Goal: Task Accomplishment & Management: Use online tool/utility

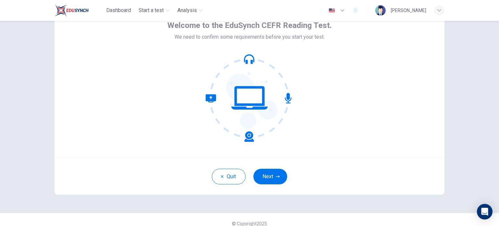
scroll to position [38, 0]
click at [276, 176] on icon "button" at bounding box center [278, 176] width 4 height 4
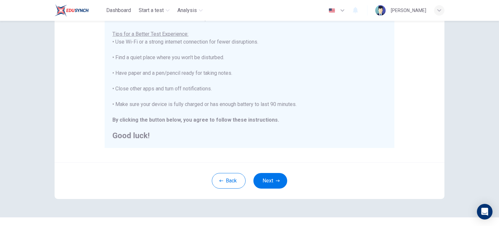
scroll to position [130, 0]
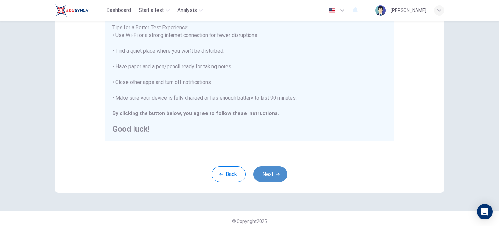
click at [269, 169] on button "Next" at bounding box center [270, 174] width 34 height 16
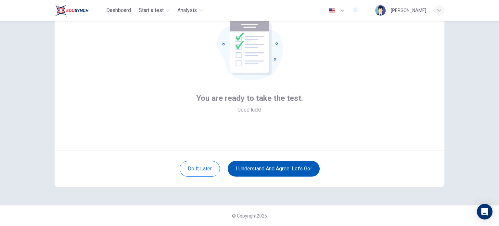
scroll to position [44, 0]
click at [279, 166] on button "I understand and agree. Let’s go!" at bounding box center [274, 169] width 92 height 16
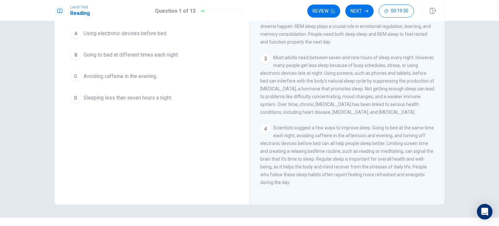
scroll to position [86, 0]
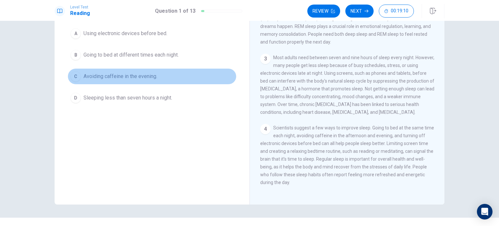
click at [147, 72] on span "Avoiding caffeine in the evening." at bounding box center [120, 76] width 74 height 8
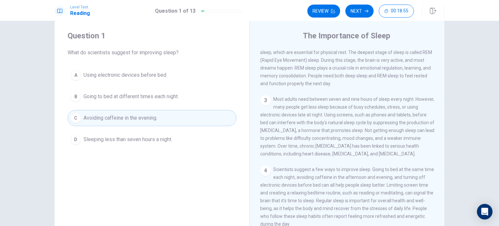
scroll to position [0, 0]
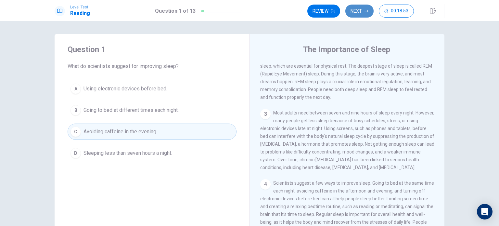
click at [365, 9] on icon "button" at bounding box center [366, 11] width 4 height 4
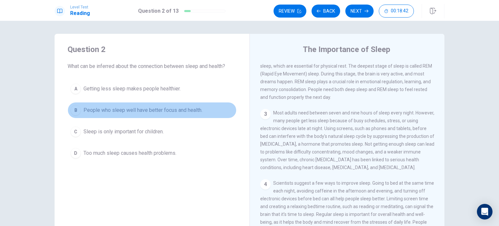
click at [109, 109] on span "People who sleep well have better focus and health." at bounding box center [142, 110] width 119 height 8
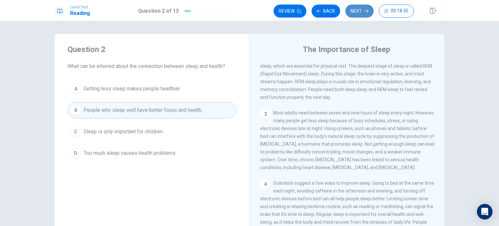
click at [361, 11] on button "Next" at bounding box center [359, 11] width 28 height 13
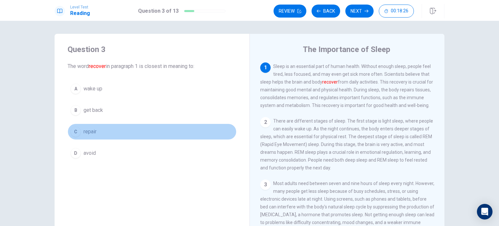
click at [84, 131] on span "repair" at bounding box center [89, 132] width 13 height 8
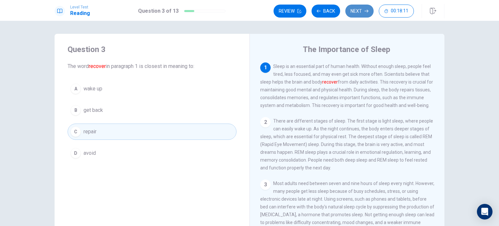
click at [361, 9] on button "Next" at bounding box center [359, 11] width 28 height 13
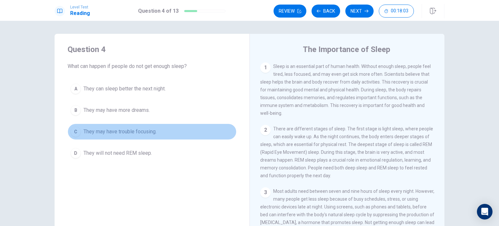
click at [132, 132] on span "They may have trouble focusing." at bounding box center [119, 132] width 73 height 8
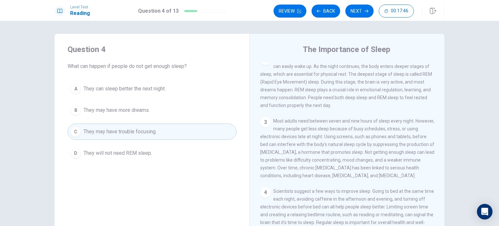
scroll to position [71, 0]
click at [360, 12] on button "Next" at bounding box center [359, 11] width 28 height 13
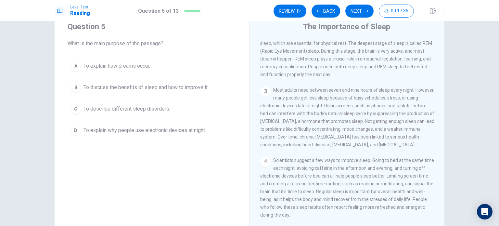
scroll to position [27, 0]
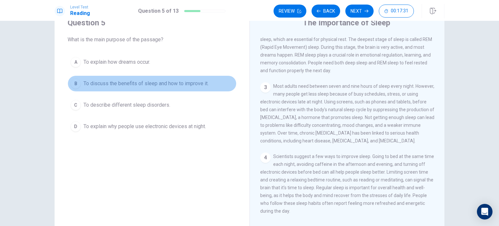
click at [163, 79] on button "B To discuss the benefits of sleep and how to improve it." at bounding box center [152, 83] width 169 height 16
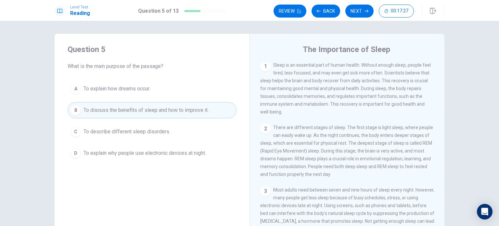
scroll to position [0, 0]
click at [360, 12] on button "Next" at bounding box center [359, 11] width 28 height 13
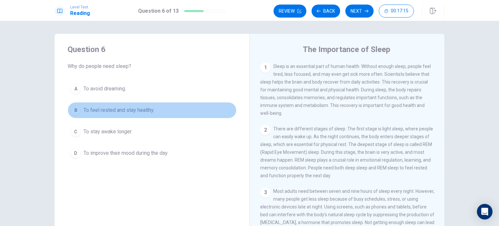
click at [115, 111] on span "To feel rested and stay healthy." at bounding box center [118, 110] width 71 height 8
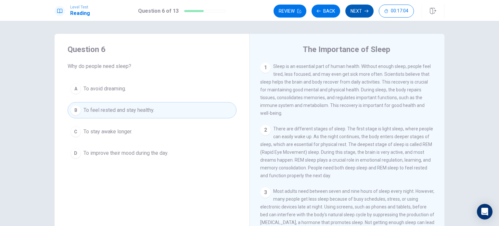
click at [357, 11] on button "Next" at bounding box center [359, 11] width 28 height 13
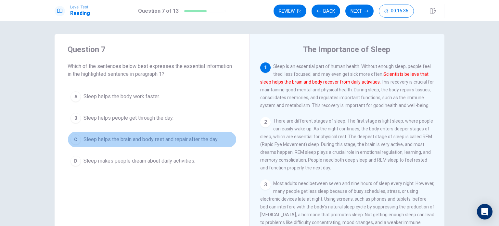
click at [131, 142] on span "Sleep helps the brain and body rest and repair after the day." at bounding box center [150, 139] width 135 height 8
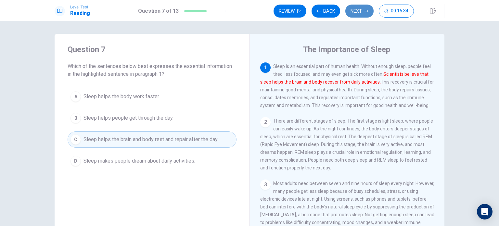
click at [357, 12] on button "Next" at bounding box center [359, 11] width 28 height 13
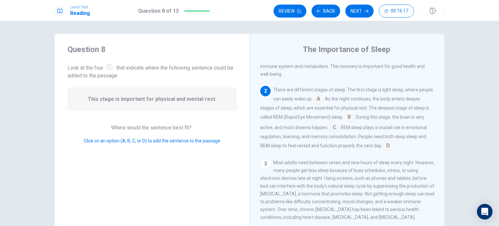
scroll to position [40, 0]
click at [330, 126] on input at bounding box center [334, 126] width 10 height 10
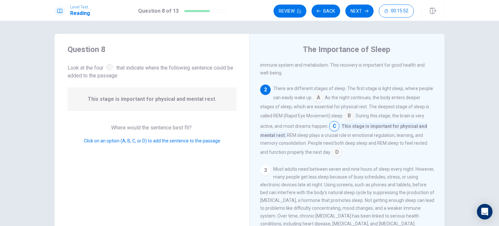
scroll to position [40, 0]
click at [347, 117] on input at bounding box center [349, 117] width 10 height 10
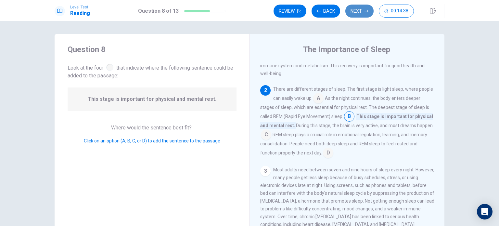
click at [353, 12] on button "Next" at bounding box center [359, 11] width 28 height 13
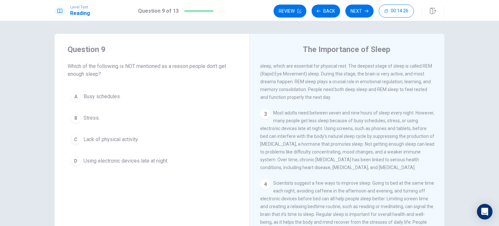
scroll to position [79, 0]
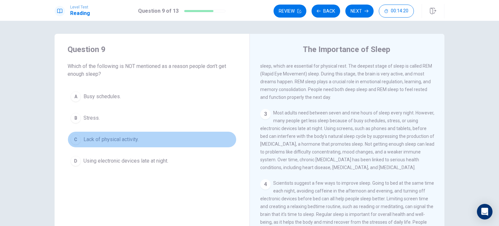
click at [120, 140] on span "Lack of physical activity." at bounding box center [110, 139] width 55 height 8
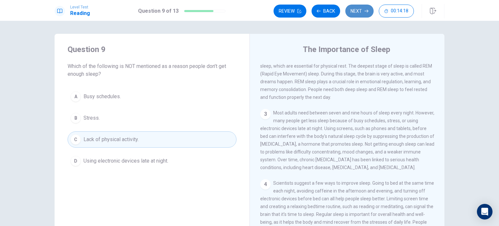
click at [358, 13] on button "Next" at bounding box center [359, 11] width 28 height 13
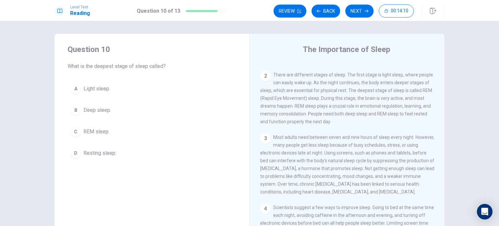
scroll to position [53, 0]
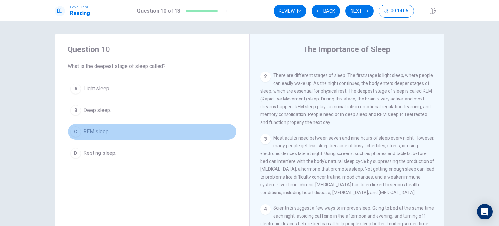
click at [99, 131] on span "REM sleep." at bounding box center [96, 132] width 26 height 8
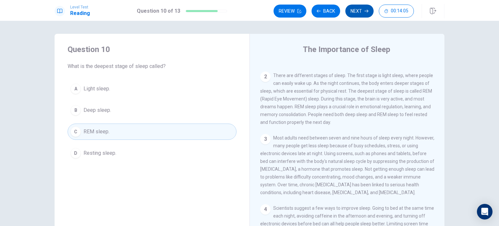
click at [351, 15] on button "Next" at bounding box center [359, 11] width 28 height 13
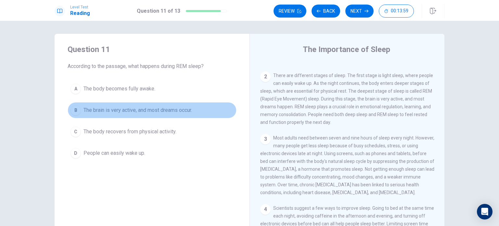
click at [151, 108] on span "The brain is very active, and most dreams occur." at bounding box center [137, 110] width 108 height 8
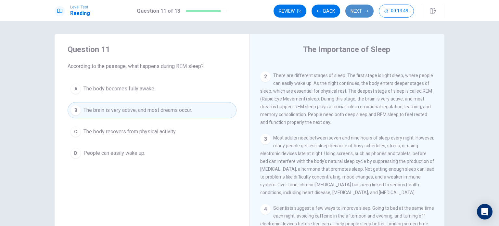
click at [358, 11] on button "Next" at bounding box center [359, 11] width 28 height 13
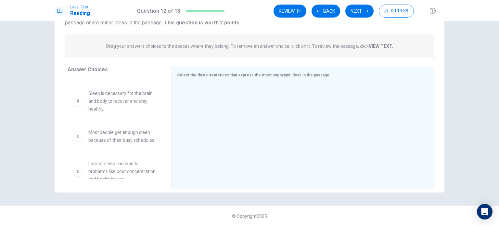
scroll to position [35, 0]
click at [189, 110] on div at bounding box center [300, 127] width 246 height 87
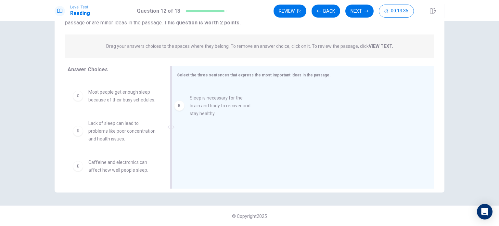
drag, startPoint x: 144, startPoint y: 109, endPoint x: 238, endPoint y: 107, distance: 93.5
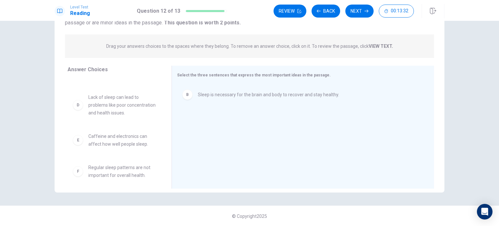
scroll to position [63, 0]
click at [115, 114] on span "Lack of sleep can lead to problems like poor concentration and health issues." at bounding box center [122, 102] width 68 height 23
click at [256, 148] on div "B Sleep is necessary for the brain and body to recover and stay healthy." at bounding box center [300, 127] width 246 height 87
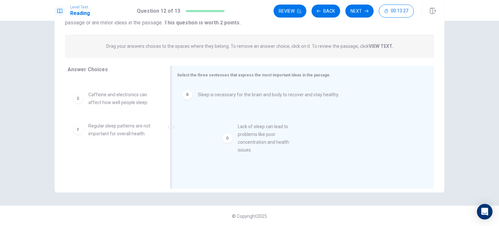
drag, startPoint x: 107, startPoint y: 118, endPoint x: 262, endPoint y: 135, distance: 156.0
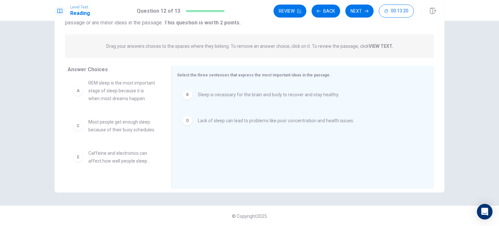
scroll to position [43, 0]
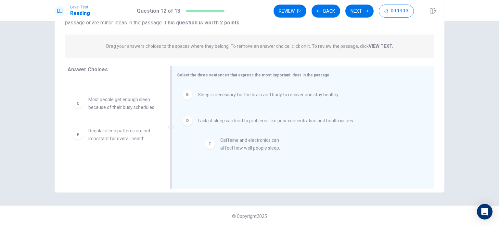
drag, startPoint x: 108, startPoint y: 135, endPoint x: 243, endPoint y: 144, distance: 135.7
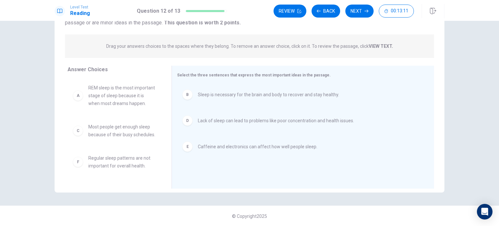
scroll to position [0, 0]
click at [359, 13] on button "Next" at bounding box center [359, 11] width 28 height 13
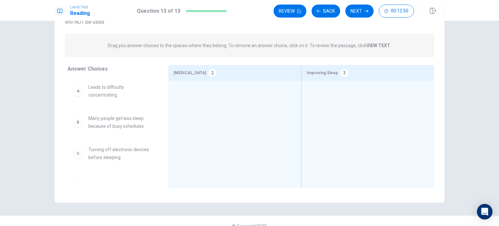
scroll to position [57, 0]
drag, startPoint x: 106, startPoint y: 93, endPoint x: 245, endPoint y: 115, distance: 140.5
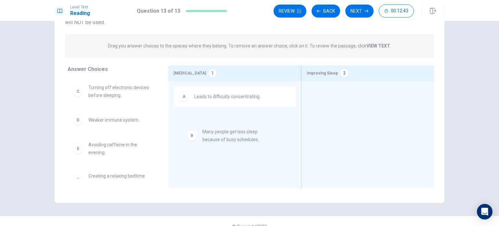
drag, startPoint x: 117, startPoint y: 92, endPoint x: 235, endPoint y: 137, distance: 126.1
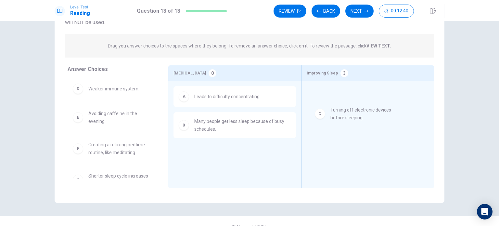
drag, startPoint x: 124, startPoint y: 92, endPoint x: 373, endPoint y: 115, distance: 250.0
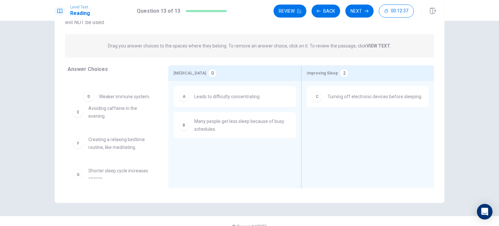
drag, startPoint x: 97, startPoint y: 89, endPoint x: 109, endPoint y: 96, distance: 13.4
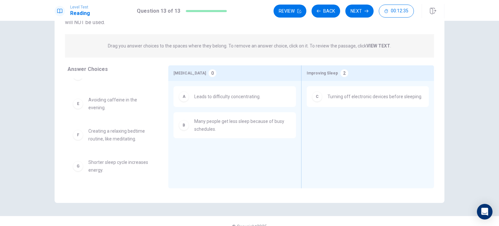
scroll to position [14, 0]
drag, startPoint x: 126, startPoint y: 136, endPoint x: 375, endPoint y: 136, distance: 249.3
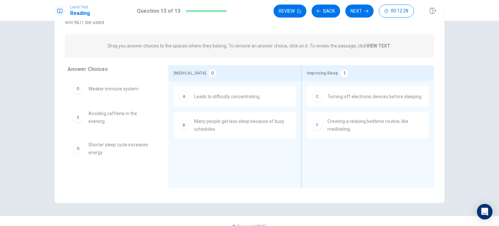
scroll to position [0, 0]
click at [105, 119] on span "Avoiding caffeine in the evening." at bounding box center [120, 117] width 64 height 16
drag, startPoint x: 105, startPoint y: 119, endPoint x: 357, endPoint y: 152, distance: 253.7
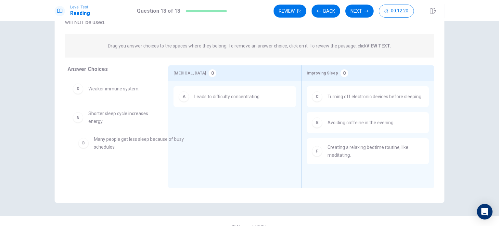
drag, startPoint x: 215, startPoint y: 126, endPoint x: 114, endPoint y: 143, distance: 103.1
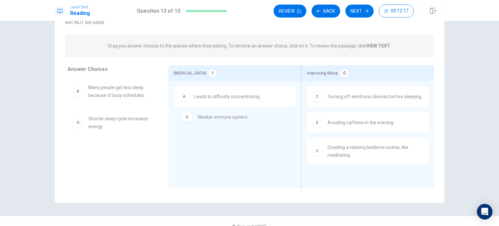
drag, startPoint x: 108, startPoint y: 126, endPoint x: 225, endPoint y: 123, distance: 116.5
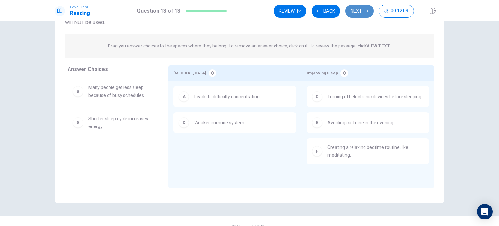
click at [354, 13] on button "Next" at bounding box center [359, 11] width 28 height 13
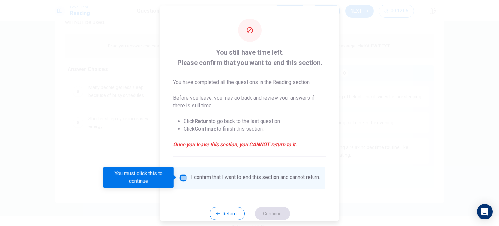
click at [179, 177] on input "You must click this to continue" at bounding box center [183, 177] width 8 height 8
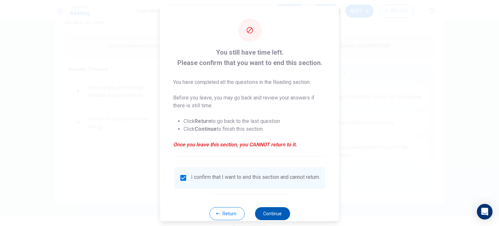
click at [267, 216] on button "Continue" at bounding box center [271, 212] width 35 height 13
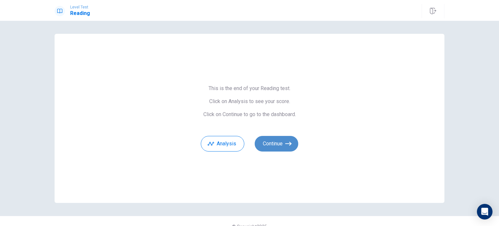
click at [273, 146] on button "Continue" at bounding box center [275, 144] width 43 height 16
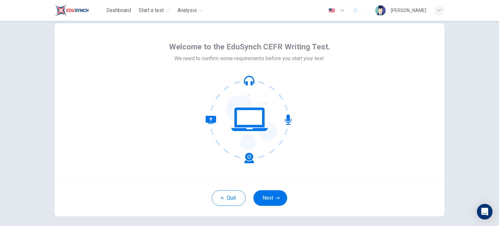
scroll to position [17, 0]
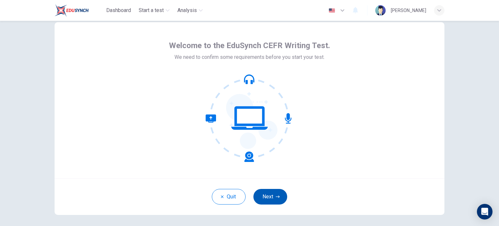
click at [277, 195] on icon "button" at bounding box center [278, 196] width 4 height 2
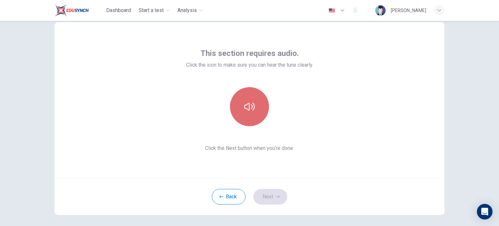
click at [254, 100] on button "button" at bounding box center [249, 106] width 39 height 39
click at [240, 98] on button "button" at bounding box center [249, 106] width 39 height 39
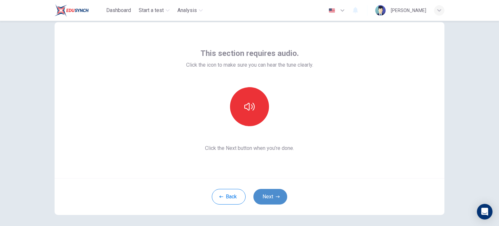
click at [262, 197] on button "Next" at bounding box center [270, 197] width 34 height 16
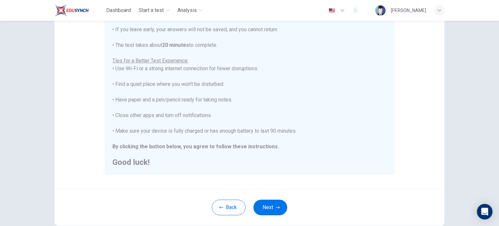
scroll to position [97, 0]
click at [264, 206] on button "Next" at bounding box center [270, 207] width 34 height 16
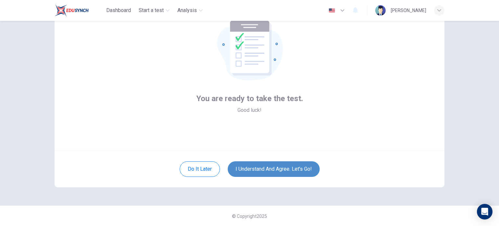
click at [279, 167] on button "I understand and agree. Let’s go!" at bounding box center [274, 169] width 92 height 16
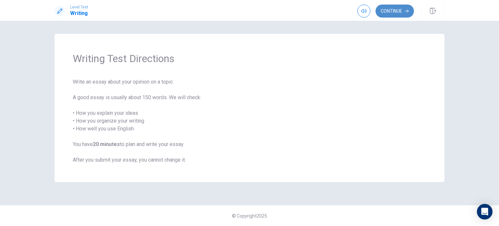
click at [400, 12] on button "Continue" at bounding box center [394, 11] width 38 height 13
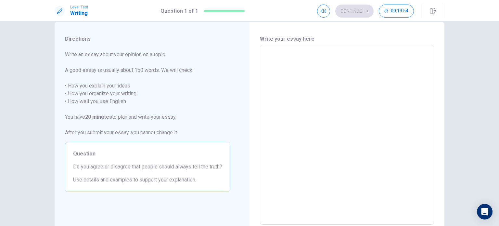
scroll to position [11, 0]
click at [373, 98] on textarea at bounding box center [346, 135] width 165 height 169
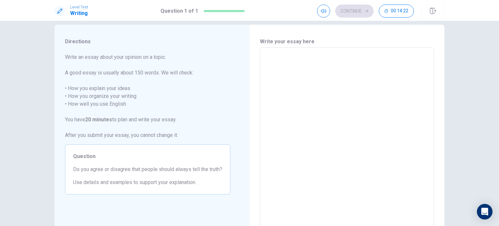
scroll to position [6, 0]
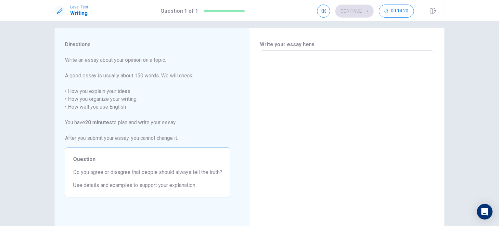
type textarea "W"
type textarea "x"
type textarea "Wh"
type textarea "x"
type textarea "Whi"
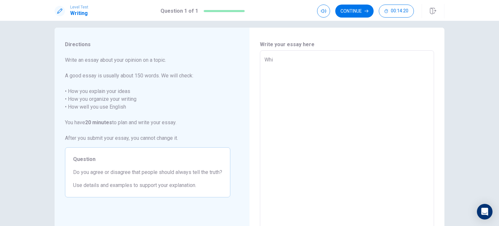
type textarea "x"
type textarea "Whil"
type textarea "x"
type textarea "While"
type textarea "x"
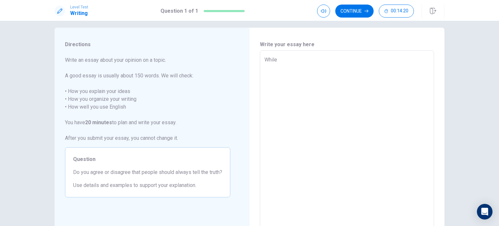
type textarea "While"
type textarea "x"
type textarea "While t"
type textarea "x"
type textarea "While tr"
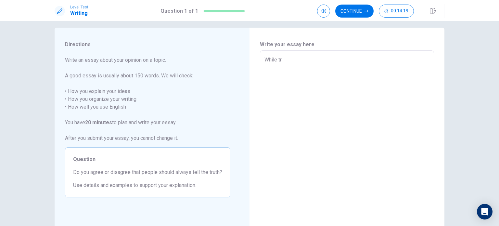
type textarea "x"
type textarea "While tru"
type textarea "x"
type textarea "While trut"
type textarea "x"
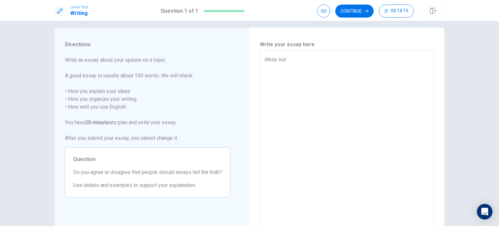
type textarea "While truth"
type textarea "x"
type textarea "While truth"
type textarea "x"
type textarea "While truth i"
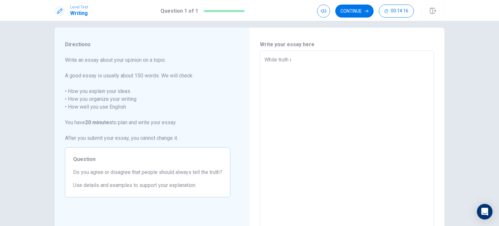
type textarea "x"
type textarea "While truth is"
type textarea "x"
type textarea "While truth is"
type textarea "x"
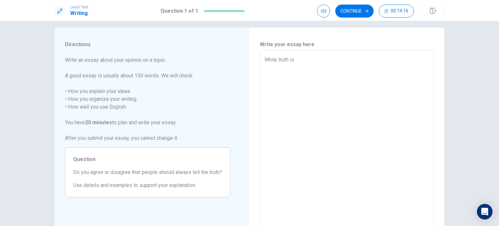
type textarea "While truth is u"
type textarea "x"
type textarea "While truth is un"
type textarea "x"
type textarea "While truth is und"
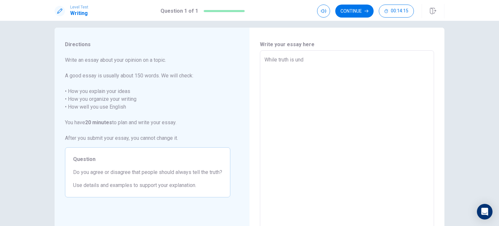
type textarea "x"
type textarea "While truth is unde"
type textarea "x"
type textarea "While truth is unden"
type textarea "x"
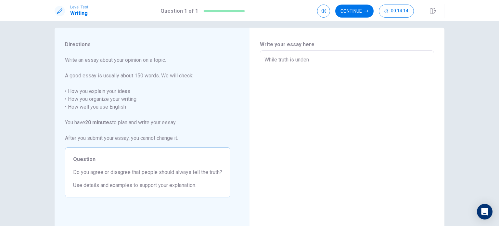
type textarea "While truth is undeni"
type textarea "x"
type textarea "While truth is undenia"
type textarea "x"
type textarea "While truth is undeniab"
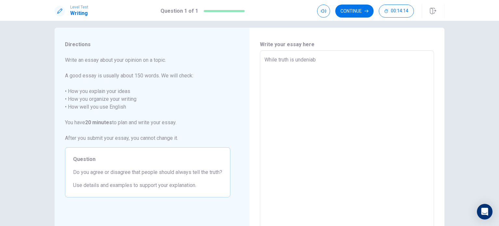
type textarea "x"
type textarea "While truth is undeniabl"
type textarea "x"
type textarea "While truth is undeniably"
type textarea "x"
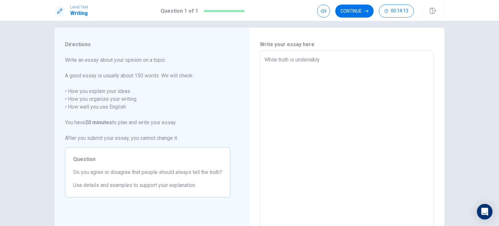
type textarea "While truth is undeniably"
type textarea "x"
type textarea "While truth is undeniably a"
type textarea "x"
type textarea "While truth is undeniably a"
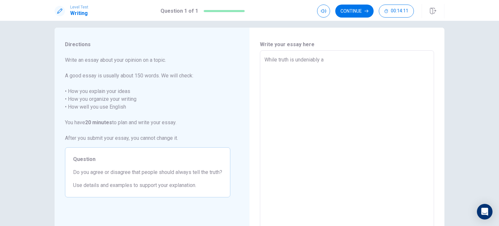
type textarea "x"
type textarea "While truth is undeniably a f"
type textarea "x"
type textarea "While truth is undeniably a fu"
type textarea "x"
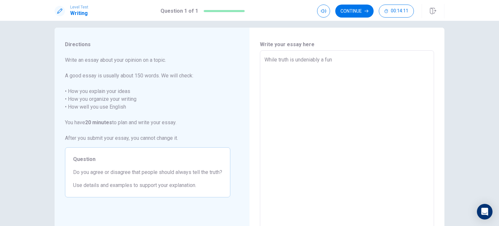
type textarea "While truth is undeniably a fund"
type textarea "x"
type textarea "While truth is undeniably a funda"
type textarea "x"
type textarea "While truth is undeniably a fundam"
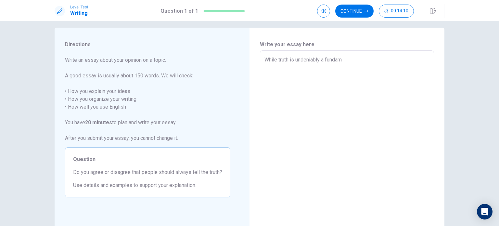
type textarea "x"
type textarea "While truth is undeniably a fundame"
type textarea "x"
type textarea "While truth is undeniably a fundamen"
type textarea "x"
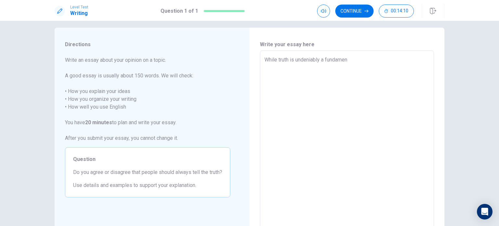
type textarea "While truth is undeniably a fundament"
type textarea "x"
type textarea "While truth is undeniably a fundamenta"
type textarea "x"
type textarea "While truth is undeniably a fundamental"
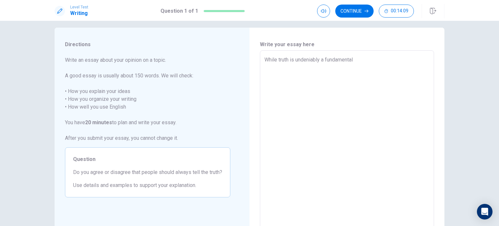
type textarea "x"
type textarea "While truth is undeniably a fundamental"
type textarea "x"
type textarea "While truth is undeniably a fundamental v"
type textarea "x"
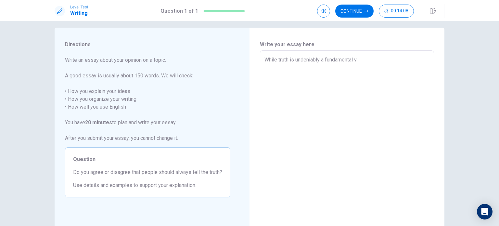
type textarea "While truth is undeniably a fundamental vi"
type textarea "x"
type textarea "While truth is undeniably a fundamental vir"
type textarea "x"
type textarea "While truth is undeniably a fundamental virt"
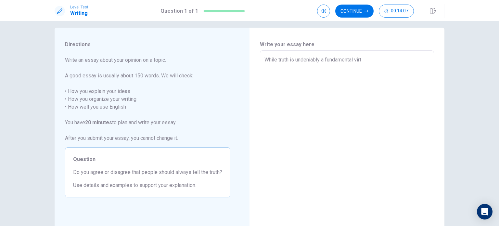
type textarea "x"
type textarea "While truth is undeniably a fundamental virtu"
type textarea "x"
type textarea "While truth is undeniably a fundamental virtue"
type textarea "x"
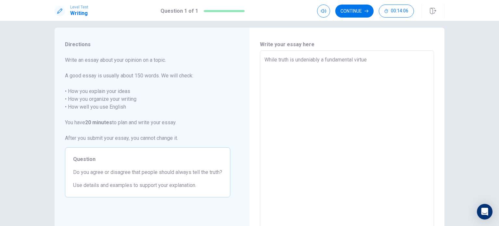
type textarea "While truth is undeniably a fundamental virtue"
type textarea "x"
type textarea "While truth is undeniably a fundamental virtue t"
type textarea "x"
type textarea "While truth is undeniably a fundamental virtue th"
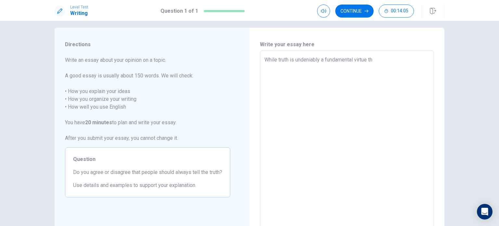
type textarea "x"
type textarea "While truth is undeniably a fundamental virtue tha"
type textarea "x"
type textarea "While truth is undeniably a fundamental virtue that"
type textarea "x"
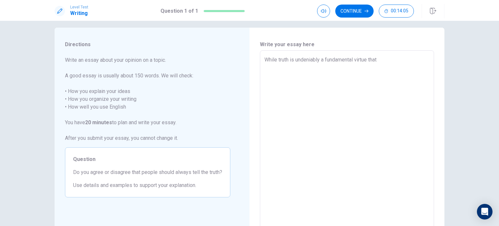
type textarea "While truth is undeniably a fundamental virtue that"
type textarea "x"
type textarea "While truth is undeniably a fundamental virtue that u"
type textarea "x"
type textarea "While truth is undeniably a fundamental virtue that uo"
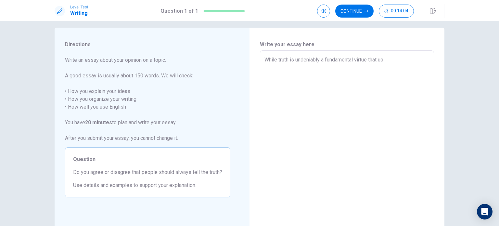
type textarea "x"
type textarea "While truth is undeniably a fundamental virtue that u"
type textarea "x"
type textarea "While truth is undeniably a fundamental virtue that up"
type textarea "x"
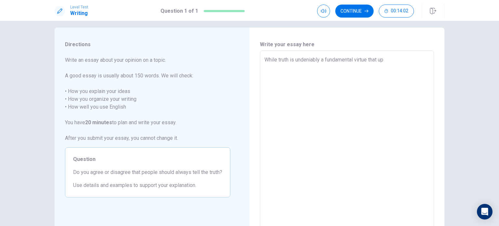
type textarea "While truth is undeniably a fundamental virtue that uph"
type textarea "x"
type textarea "While truth is undeniably a fundamental virtue that upho"
type textarea "x"
type textarea "While truth is undeniably a fundamental virtue that uphol"
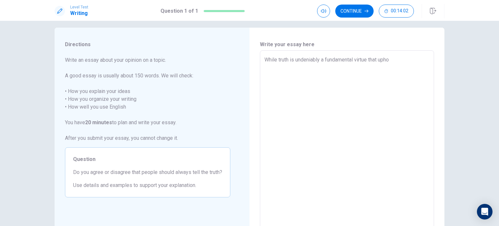
type textarea "x"
type textarea "While truth is undeniably a fundamental virtue that uphold"
type textarea "x"
type textarea "While truth is undeniably a fundamental virtue that upholds"
type textarea "x"
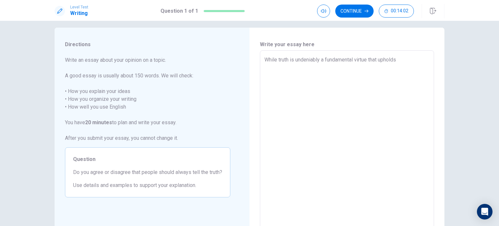
type textarea "While truth is undeniably a fundamental virtue that upholds"
type textarea "x"
type textarea "While truth is undeniably a fundamental virtue that upholds t"
type textarea "x"
type textarea "While truth is undeniably a fundamental virtue that upholds tr"
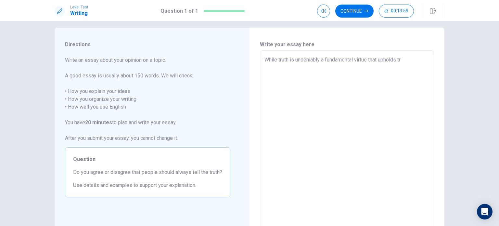
type textarea "x"
type textarea "While truth is undeniably a fundamental virtue that upholds tru"
type textarea "x"
type textarea "While truth is undeniably a fundamental virtue that upholds trus"
type textarea "x"
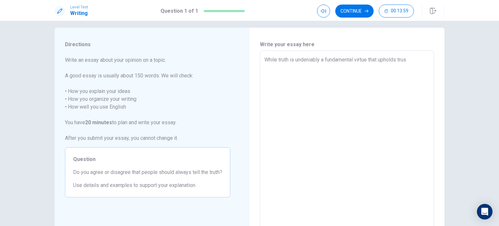
type textarea "While truth is undeniably a fundamental virtue that upholds trust"
type textarea "x"
type textarea "While truth is undeniably a fundamental virtue that upholds trust"
type textarea "x"
type textarea "While truth is undeniably a fundamental virtue that upholds trust a"
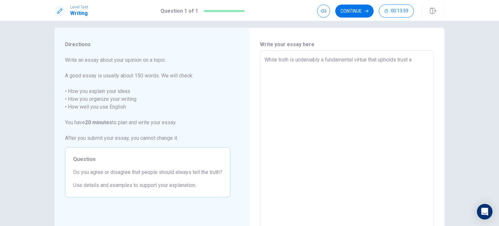
type textarea "x"
type textarea "While truth is undeniably a fundamental virtue that upholds trust an"
type textarea "x"
type textarea "While truth is undeniably a fundamental virtue that upholds trust and"
type textarea "x"
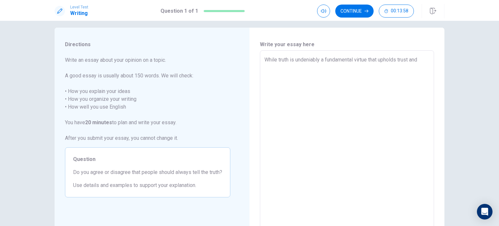
type textarea "While truth is undeniably a fundamental virtue that upholds trust and"
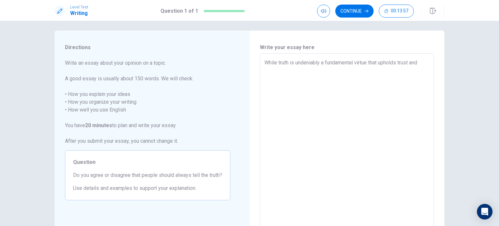
scroll to position [0, 0]
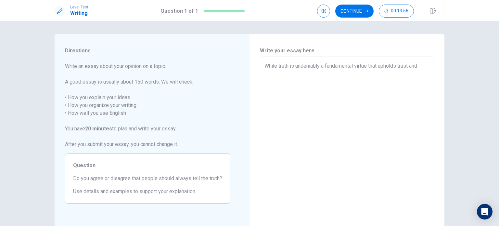
type textarea "x"
type textarea "While truth is undeniably a fundamental virtue that upholds trust and i"
type textarea "x"
type textarea "While truth is undeniably a fundamental virtue that upholds trust and in"
type textarea "x"
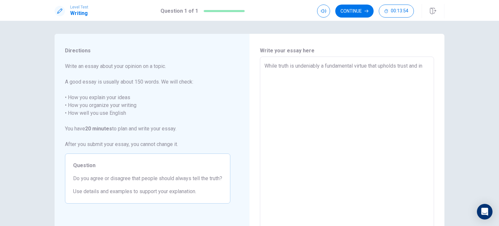
type textarea "While truth is undeniably a fundamental virtue that upholds trust and int"
type textarea "x"
type textarea "While truth is undeniably a fundamental virtue that upholds trust and inte"
type textarea "x"
type textarea "While truth is undeniably a fundamental virtue that upholds trust and integ"
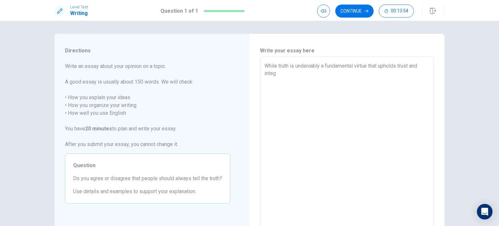
type textarea "x"
type textarea "While truth is undeniably a fundamental virtue that upholds trust and integr"
type textarea "x"
type textarea "While truth is undeniably a fundamental virtue that upholds trust and integri"
type textarea "x"
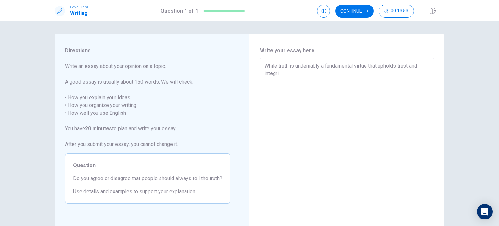
type textarea "While truth is undeniably a fundamental virtue that upholds trust and integrit"
type textarea "x"
type textarea "While truth is undeniably a fundamental virtue that upholds trust and integrity"
type textarea "x"
type textarea "While truth is undeniably a fundamental virtue that upholds trust and integrity"
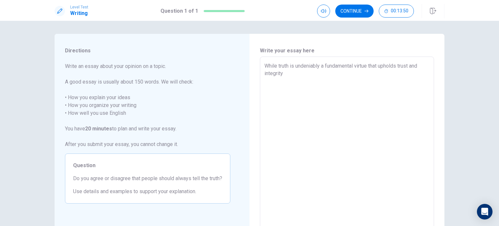
type textarea "x"
type textarea "While truth is undeniably a fundamental virtue that upholds trust and integrity…"
type textarea "x"
type textarea "While truth is undeniably a fundamental virtue that upholds trust and integrity…"
type textarea "x"
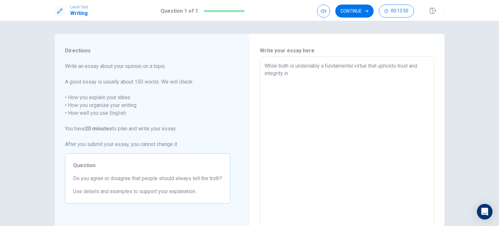
type textarea "While truth is undeniably a fundamental virtue that upholds trust and integrity…"
type textarea "x"
type textarea "While truth is undeniably a fundamental virtue that upholds trust and integrity…"
type textarea "x"
type textarea "While truth is undeniably a fundamental virtue that upholds trust and integrity…"
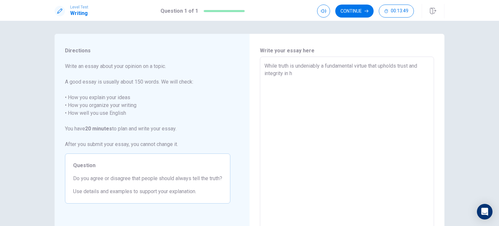
type textarea "x"
type textarea "While truth is undeniably a fundamental virtue that upholds trust and integrity…"
type textarea "x"
type textarea "While truth is undeniably a fundamental virtue that upholds trust and integrity…"
type textarea "x"
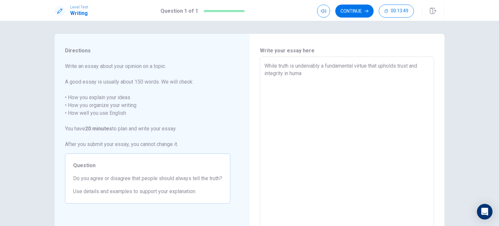
type textarea "While truth is undeniably a fundamental virtue that upholds trust and integrity…"
type textarea "x"
type textarea "While truth is undeniably a fundamental virtue that upholds trust and integrity…"
type textarea "x"
type textarea "While truth is undeniably a fundamental virtue that upholds trust and integrity…"
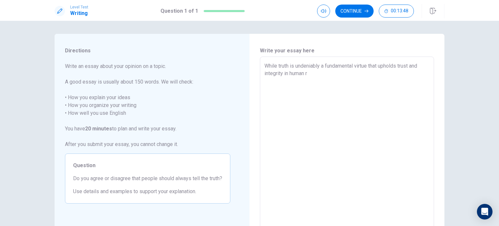
type textarea "x"
type textarea "While truth is undeniably a fundamental virtue that upholds trust and integrity…"
type textarea "x"
type textarea "While truth is undeniably a fundamental virtue that upholds trust and integrity…"
type textarea "x"
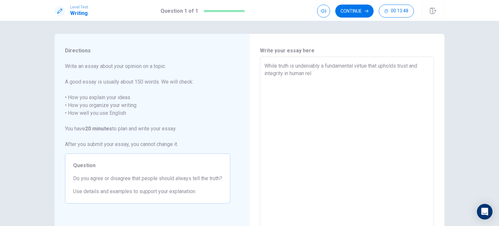
type textarea "While truth is undeniably a fundamental virtue that upholds trust and integrity…"
type textarea "x"
type textarea "While truth is undeniably a fundamental virtue that upholds trust and integrity…"
type textarea "x"
type textarea "While truth is undeniably a fundamental virtue that upholds trust and integrity…"
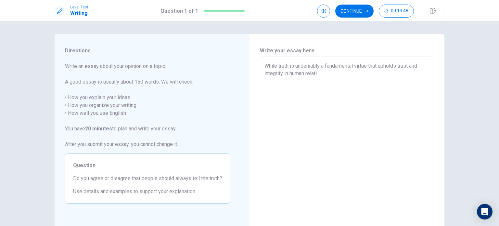
type textarea "x"
type textarea "While truth is undeniably a fundamental virtue that upholds trust and integrity…"
type textarea "x"
type textarea "While truth is undeniably a fundamental virtue that upholds trust and integrity…"
type textarea "x"
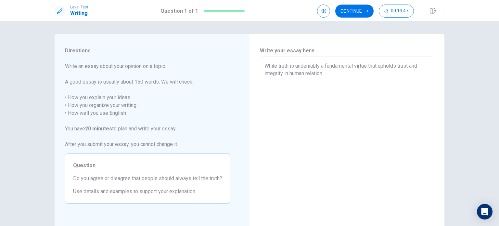
type textarea "While truth is undeniably a fundamental virtue that upholds trust and integrity…"
type textarea "x"
type textarea "While truth is undeniably a fundamental virtue that upholds trust and integrity…"
type textarea "x"
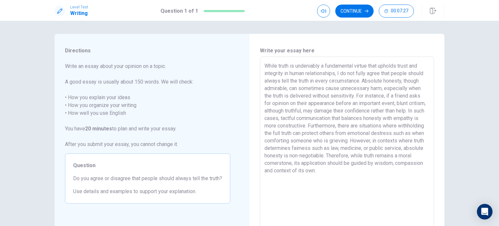
click at [330, 98] on textarea "While truth is undeniably a fundamental virtue that upholds trust and integrity…" at bounding box center [346, 146] width 165 height 169
click at [278, 112] on textarea "While truth is undeniably a fundamental virtue that upholds trust and integrity…" at bounding box center [346, 146] width 165 height 169
click at [302, 112] on textarea "While truth is undeniably a fundamental virtue that upholds trust and integrity…" at bounding box center [346, 146] width 165 height 169
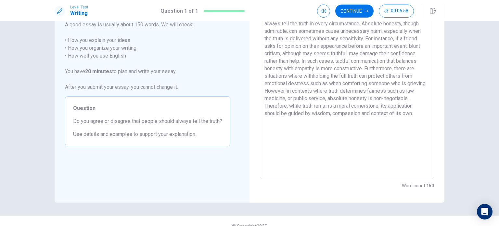
scroll to position [56, 0]
click at [332, 92] on textarea "While truth is undeniably a fundamental virtue that upholds trust and integrity…" at bounding box center [346, 90] width 165 height 169
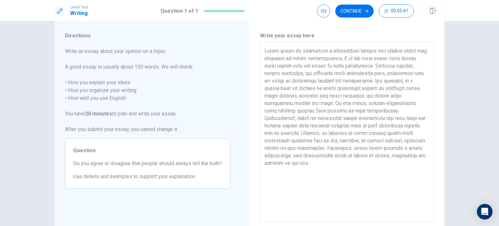
scroll to position [0, 0]
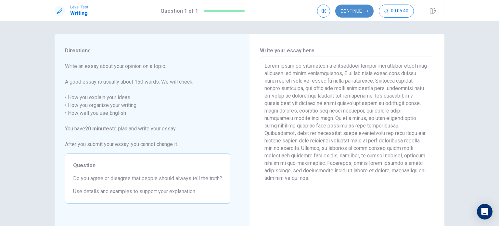
click at [359, 10] on button "Continue" at bounding box center [354, 11] width 38 height 13
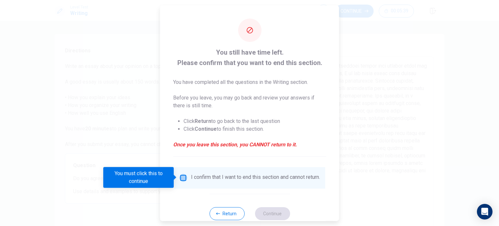
click at [185, 177] on input "You must click this to continue" at bounding box center [183, 177] width 8 height 8
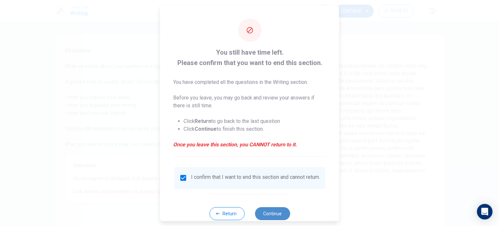
click at [280, 215] on button "Continue" at bounding box center [271, 212] width 35 height 13
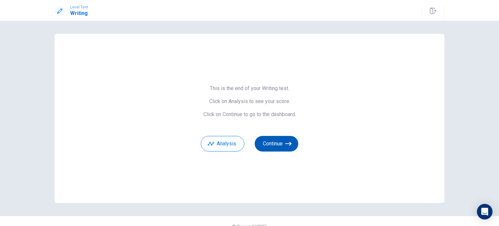
click at [265, 141] on button "Continue" at bounding box center [275, 144] width 43 height 16
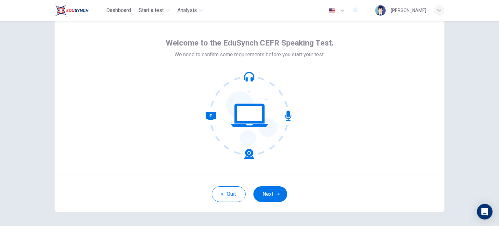
scroll to position [22, 0]
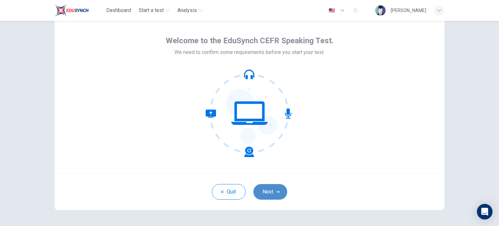
click at [276, 192] on icon "button" at bounding box center [278, 192] width 4 height 4
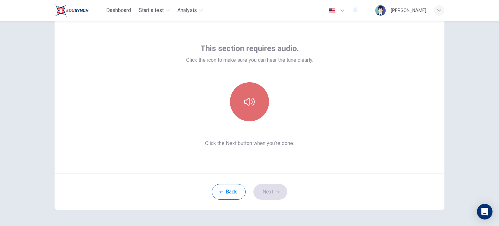
click at [239, 98] on button "button" at bounding box center [249, 101] width 39 height 39
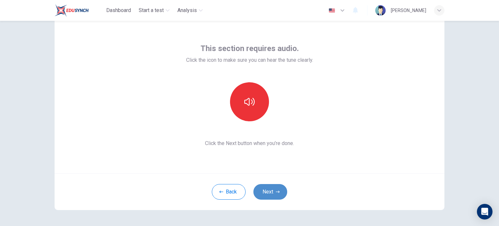
click at [266, 187] on button "Next" at bounding box center [270, 192] width 34 height 16
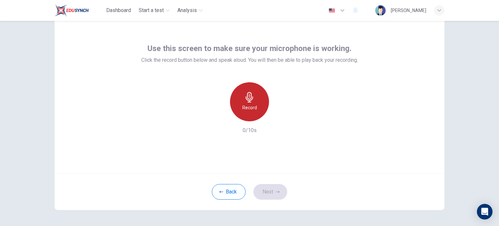
click at [243, 91] on div "Record" at bounding box center [249, 101] width 39 height 39
click at [243, 91] on div "Stop" at bounding box center [249, 101] width 39 height 39
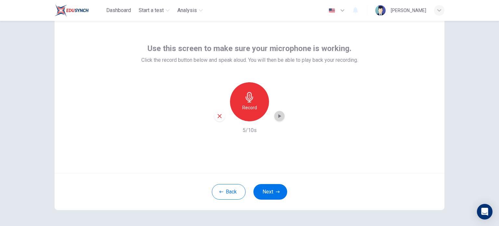
click at [278, 119] on div "button" at bounding box center [279, 116] width 10 height 10
click at [216, 118] on icon "button" at bounding box center [219, 116] width 6 height 6
click at [239, 103] on div "Record" at bounding box center [249, 101] width 39 height 39
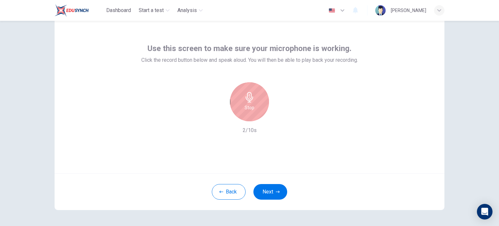
click at [239, 103] on div "Stop" at bounding box center [249, 101] width 39 height 39
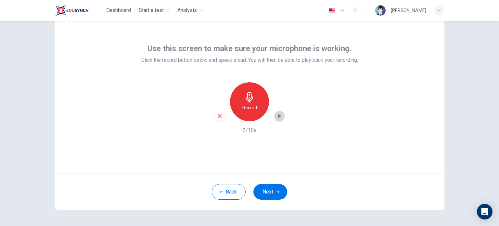
click at [276, 115] on icon "button" at bounding box center [279, 116] width 6 height 6
click at [276, 186] on button "Next" at bounding box center [270, 192] width 34 height 16
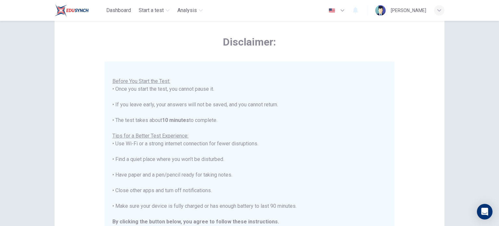
scroll to position [135, 0]
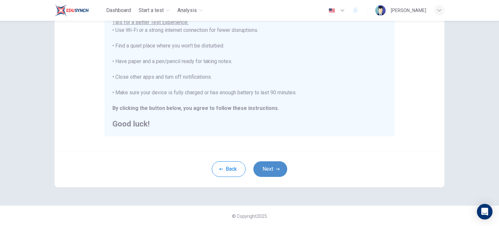
click at [266, 168] on button "Next" at bounding box center [270, 169] width 34 height 16
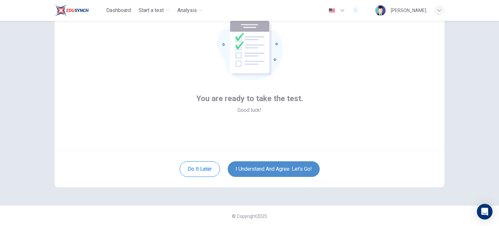
click at [266, 168] on button "I understand and agree. Let’s go!" at bounding box center [274, 169] width 92 height 16
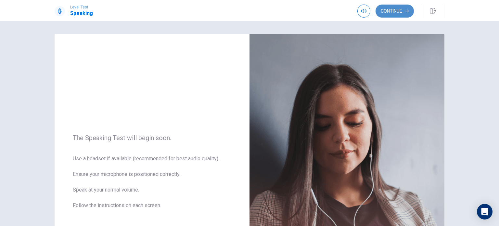
click at [388, 13] on button "Continue" at bounding box center [394, 11] width 38 height 13
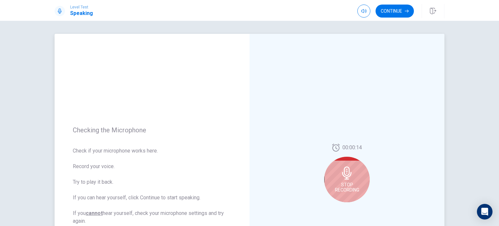
scroll to position [49, 0]
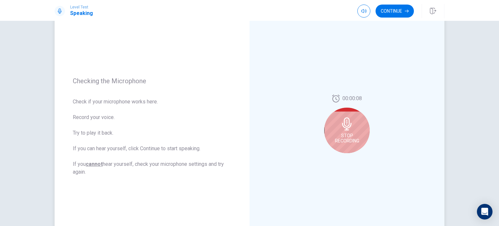
click at [342, 131] on div "Stop Recording" at bounding box center [346, 129] width 45 height 45
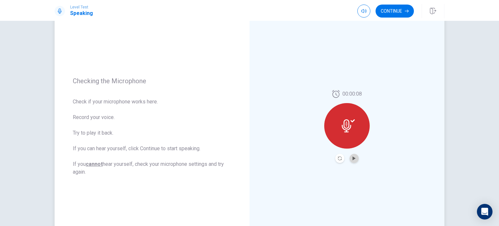
click at [354, 161] on button "Play Audio" at bounding box center [353, 158] width 9 height 9
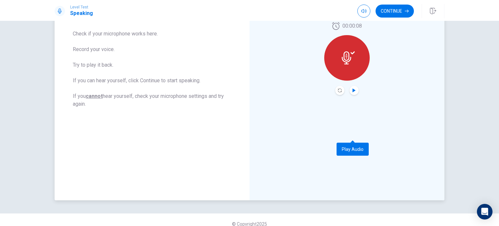
scroll to position [32, 0]
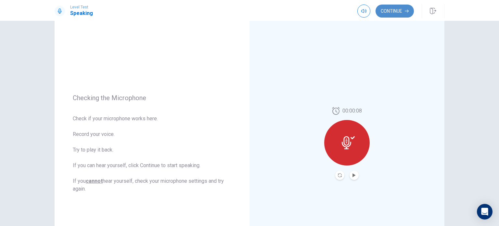
click at [402, 7] on button "Continue" at bounding box center [394, 11] width 38 height 13
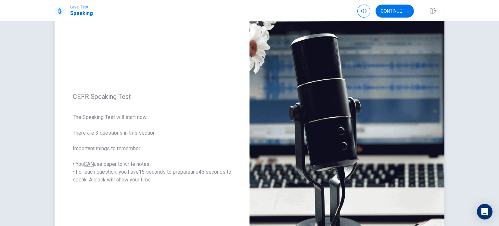
scroll to position [23, 0]
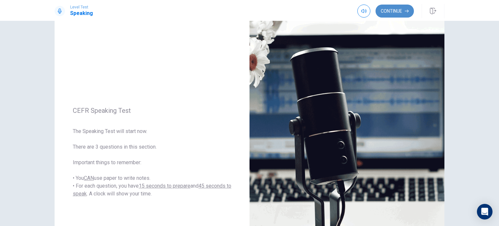
click at [395, 11] on button "Continue" at bounding box center [394, 11] width 38 height 13
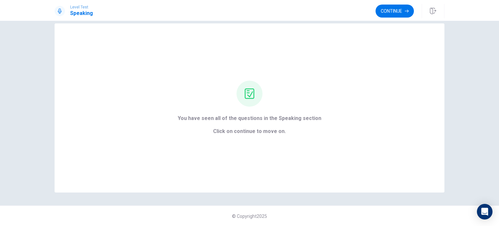
scroll to position [0, 0]
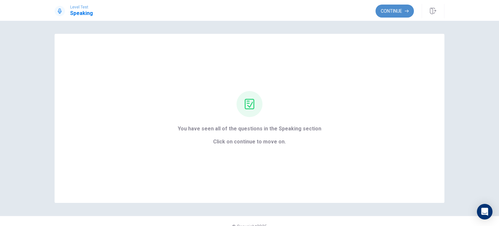
click at [396, 15] on button "Continue" at bounding box center [394, 11] width 38 height 13
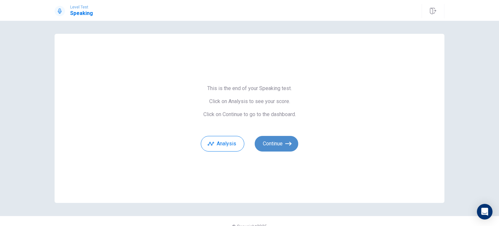
click at [276, 145] on button "Continue" at bounding box center [275, 144] width 43 height 16
